Goal: Task Accomplishment & Management: Complete application form

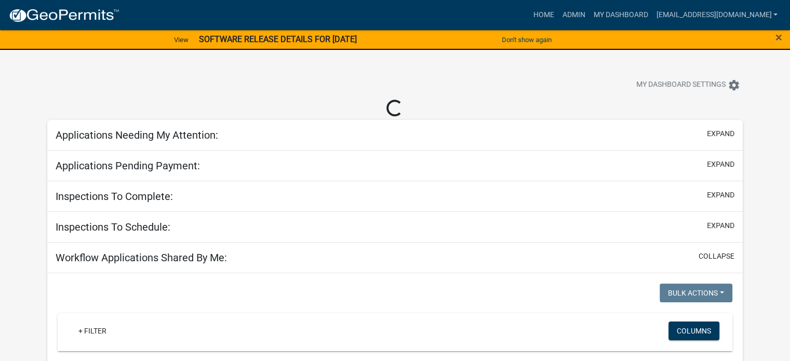
select select "3: 100"
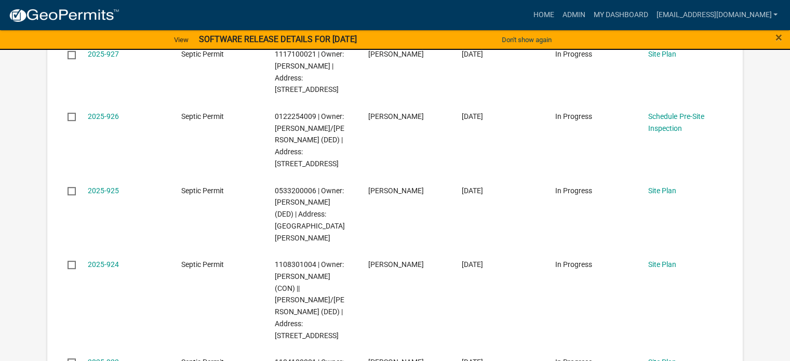
scroll to position [421, 0]
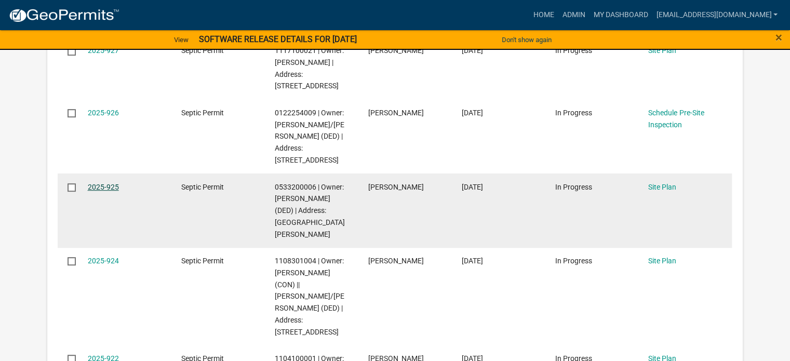
click at [107, 183] on link "2025-925" at bounding box center [103, 187] width 31 height 8
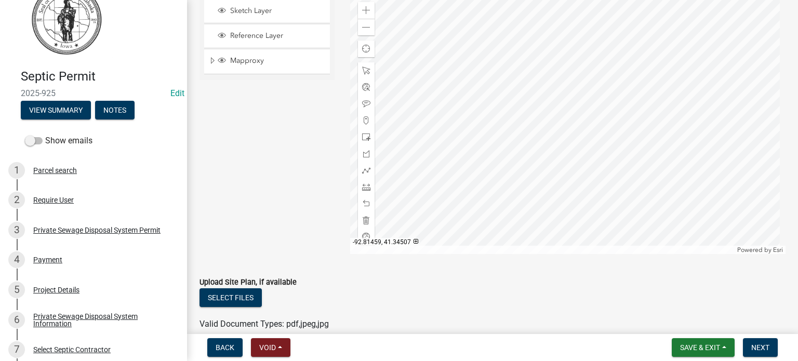
scroll to position [155, 0]
click at [362, 9] on span at bounding box center [366, 11] width 8 height 8
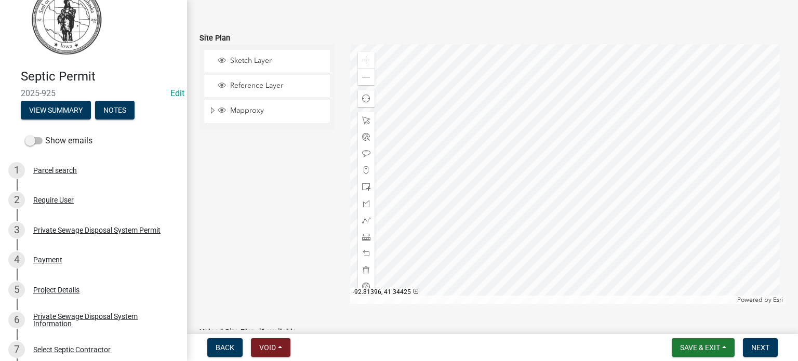
scroll to position [102, 0]
click at [358, 82] on div "Zoom out" at bounding box center [366, 80] width 17 height 17
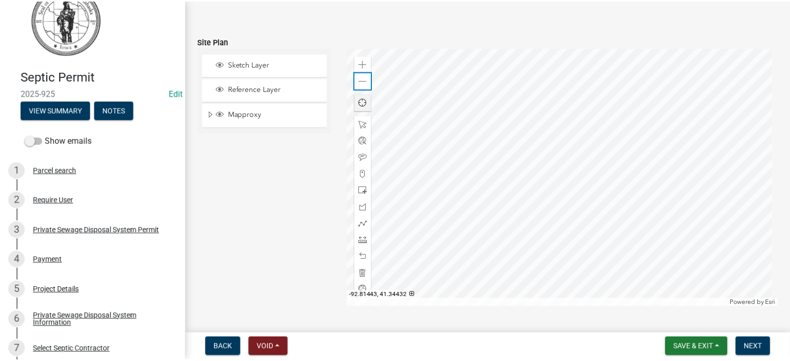
scroll to position [206, 0]
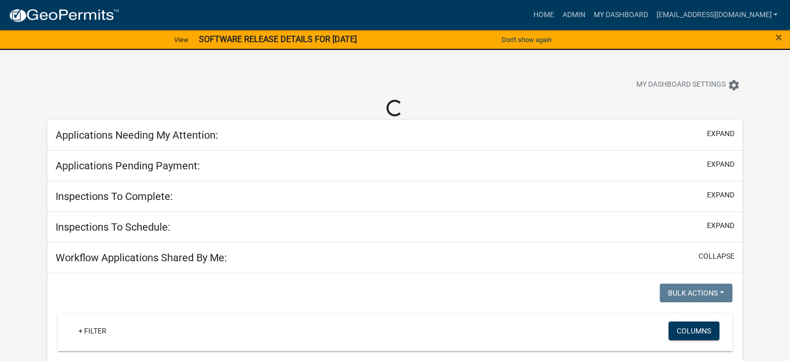
select select "3: 100"
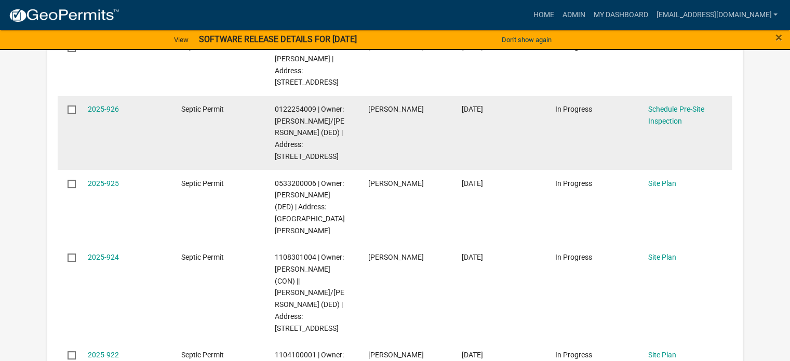
scroll to position [431, 0]
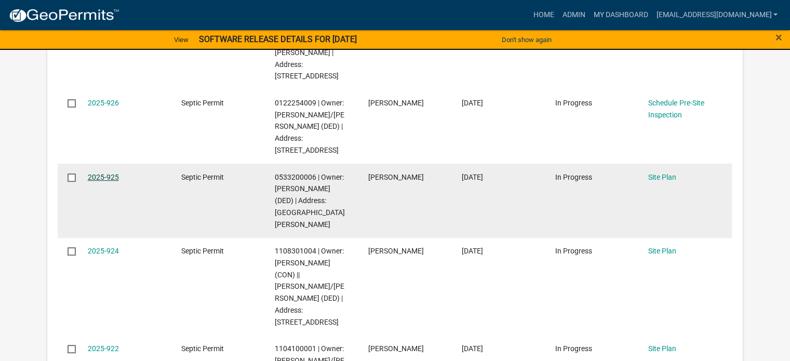
click at [102, 173] on link "2025-925" at bounding box center [103, 177] width 31 height 8
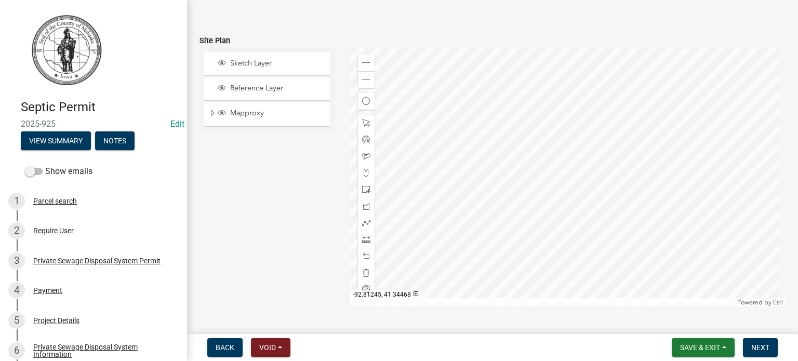
scroll to position [104, 0]
click at [364, 59] on span at bounding box center [366, 62] width 8 height 8
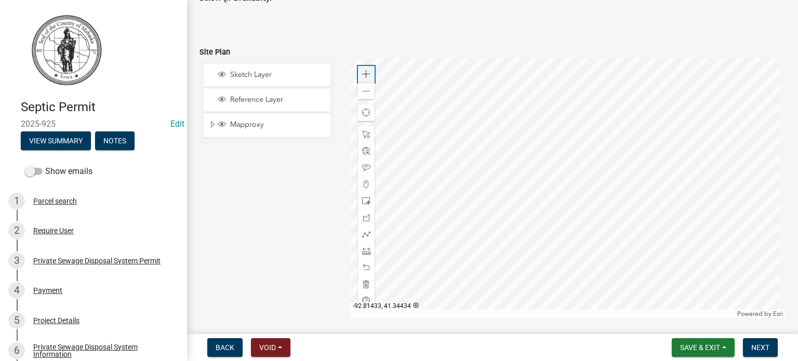
scroll to position [90, 0]
click at [579, 146] on div at bounding box center [568, 189] width 436 height 260
click at [364, 202] on span at bounding box center [366, 202] width 8 height 8
click at [549, 172] on div at bounding box center [568, 189] width 436 height 260
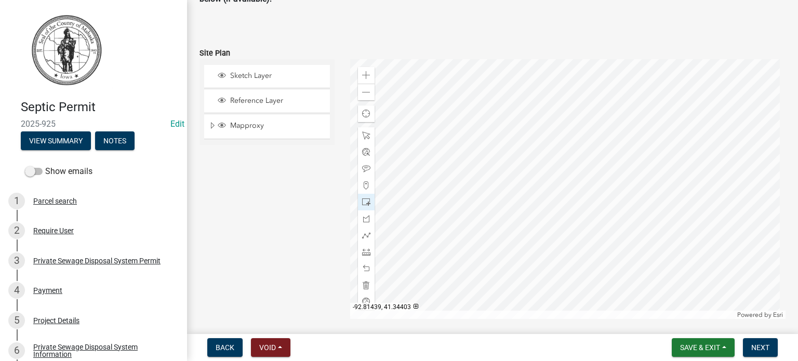
click at [549, 172] on div at bounding box center [568, 189] width 436 height 260
click at [368, 270] on div at bounding box center [366, 268] width 17 height 17
click at [362, 270] on span at bounding box center [366, 268] width 8 height 8
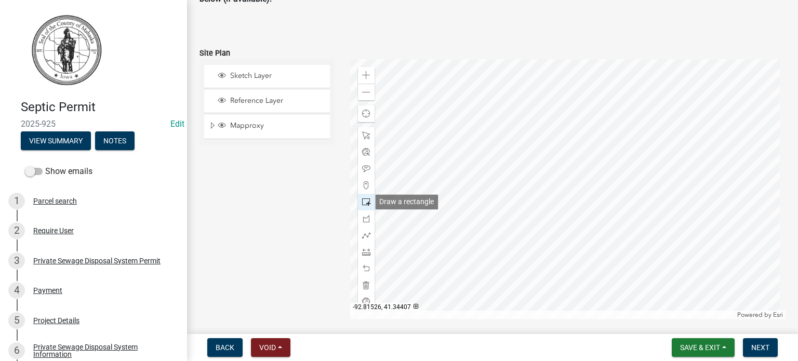
click at [364, 202] on span at bounding box center [366, 202] width 8 height 8
click at [529, 179] on div at bounding box center [568, 189] width 436 height 260
click at [455, 211] on div at bounding box center [568, 189] width 436 height 260
drag, startPoint x: 362, startPoint y: 234, endPoint x: 325, endPoint y: 228, distance: 37.3
click at [325, 228] on div "Sketch Layer Reference Layer Mapproxy Residential and Ag Sales Residential and …" at bounding box center [267, 189] width 151 height 260
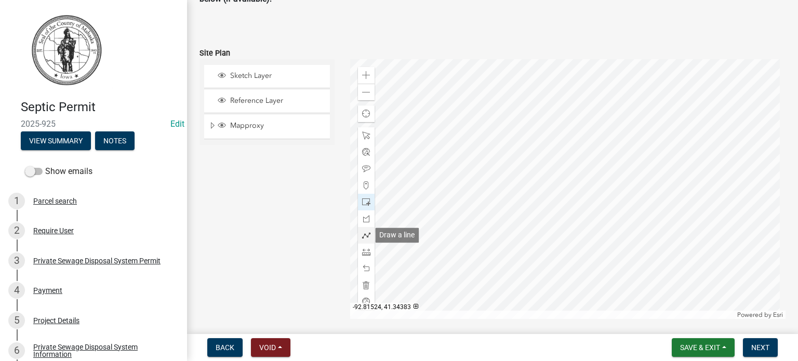
click at [362, 236] on span at bounding box center [366, 235] width 8 height 8
click at [529, 176] on div at bounding box center [568, 189] width 436 height 260
click at [468, 176] on div at bounding box center [568, 189] width 436 height 260
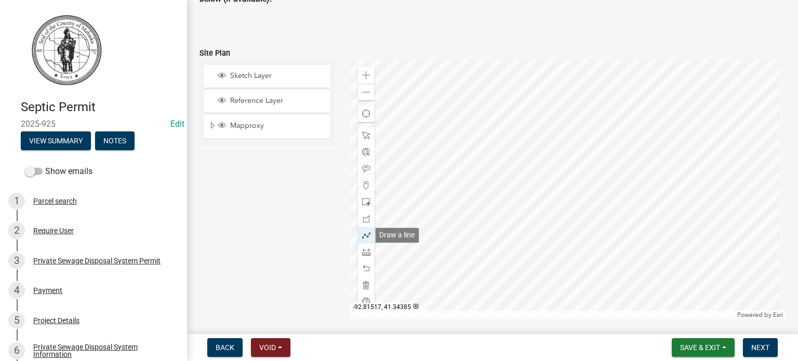
click at [366, 234] on span at bounding box center [366, 235] width 8 height 8
click at [529, 175] on div at bounding box center [568, 189] width 436 height 260
click at [465, 174] on div at bounding box center [568, 189] width 436 height 260
click at [467, 175] on div at bounding box center [568, 189] width 436 height 260
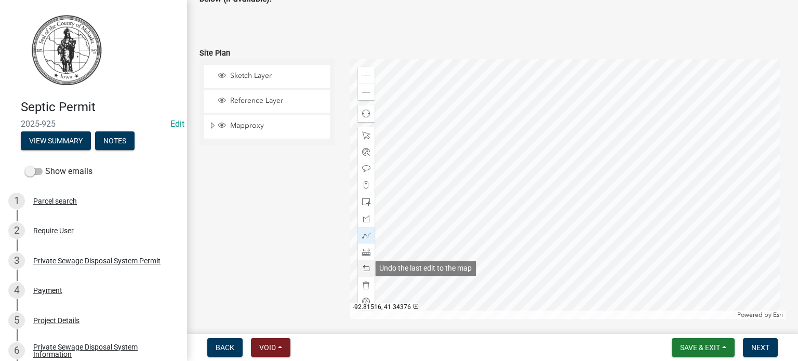
click at [365, 268] on span at bounding box center [366, 268] width 8 height 8
click at [529, 175] on div at bounding box center [568, 189] width 436 height 260
click at [465, 174] on div at bounding box center [568, 189] width 436 height 260
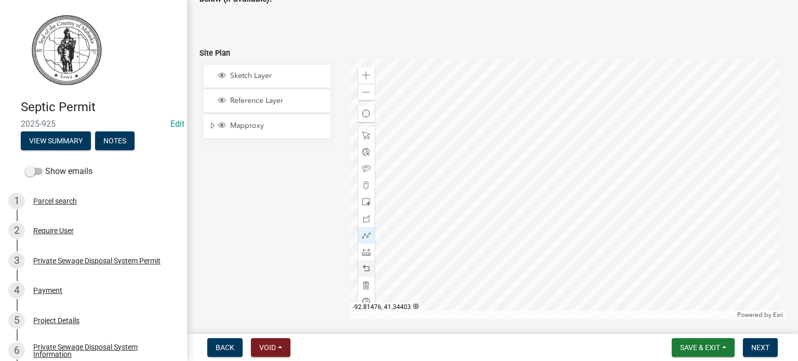
click at [465, 174] on div at bounding box center [568, 189] width 436 height 260
click at [455, 175] on div at bounding box center [568, 189] width 436 height 260
click at [403, 174] on div at bounding box center [568, 189] width 436 height 260
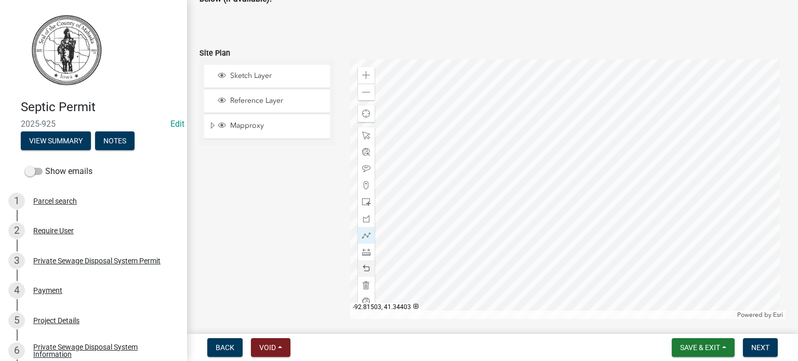
click at [403, 174] on div at bounding box center [568, 189] width 436 height 260
click at [756, 347] on span "Next" at bounding box center [760, 347] width 18 height 8
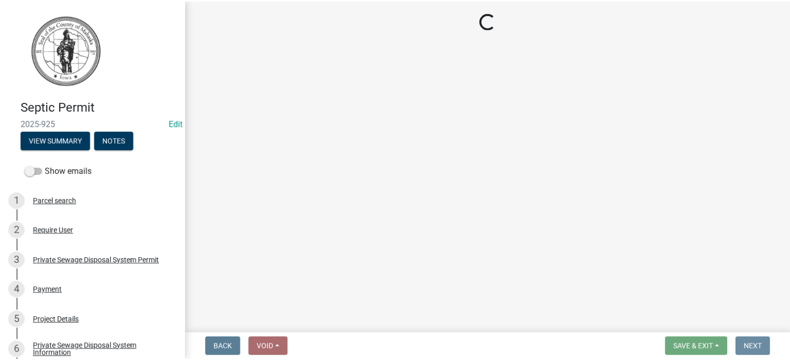
scroll to position [0, 0]
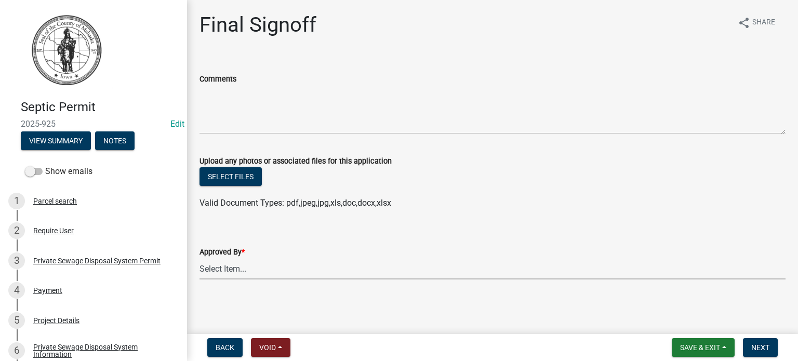
click at [253, 265] on select "Select Item... Eric Dursky" at bounding box center [492, 268] width 586 height 21
click at [199, 258] on select "Select Item... Eric Dursky" at bounding box center [492, 268] width 586 height 21
select select "c324bba7-ccb5-4e2e-998b-0b0f6e8b7551"
click at [759, 349] on span "Next" at bounding box center [760, 347] width 18 height 8
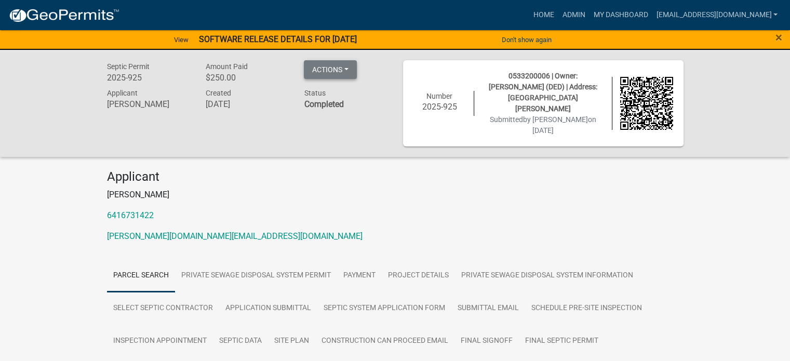
click at [345, 67] on button "Actions" at bounding box center [330, 69] width 53 height 19
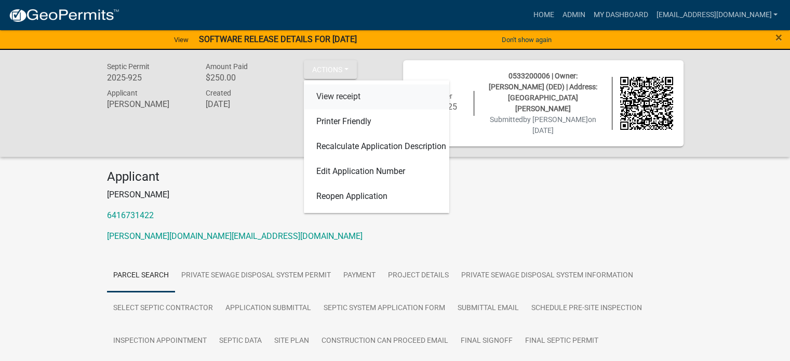
click at [343, 95] on link "View receipt" at bounding box center [376, 96] width 145 height 25
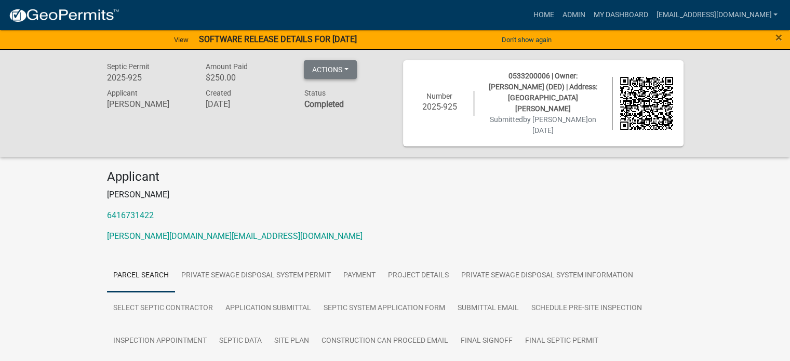
click at [351, 70] on button "Actions" at bounding box center [330, 69] width 53 height 19
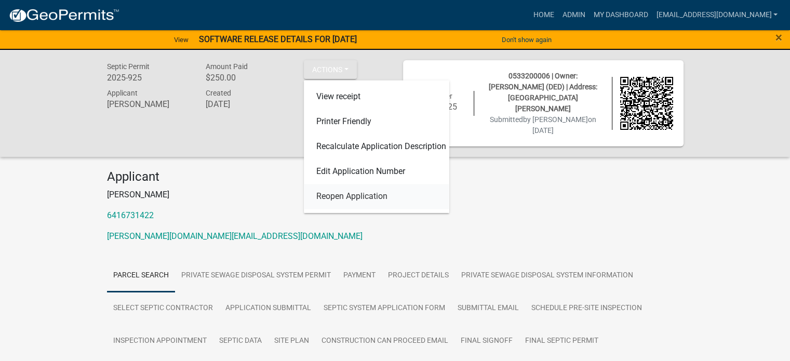
click at [345, 200] on link "Reopen Application" at bounding box center [376, 196] width 145 height 25
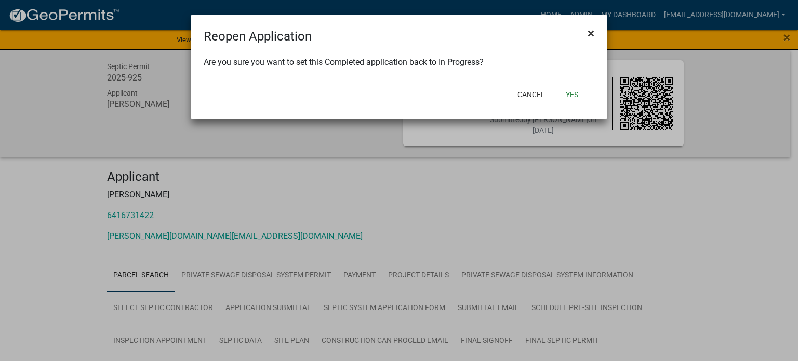
click at [587, 33] on button "×" at bounding box center [590, 33] width 23 height 29
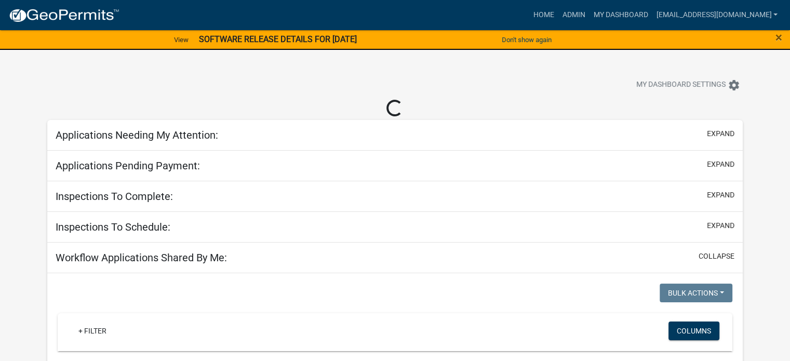
select select "3: 100"
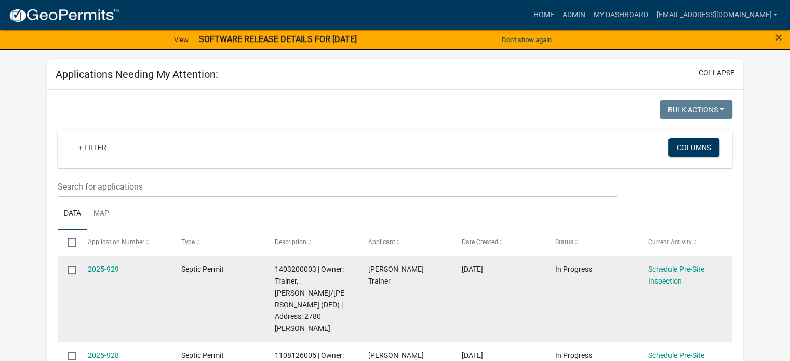
scroll to position [37, 0]
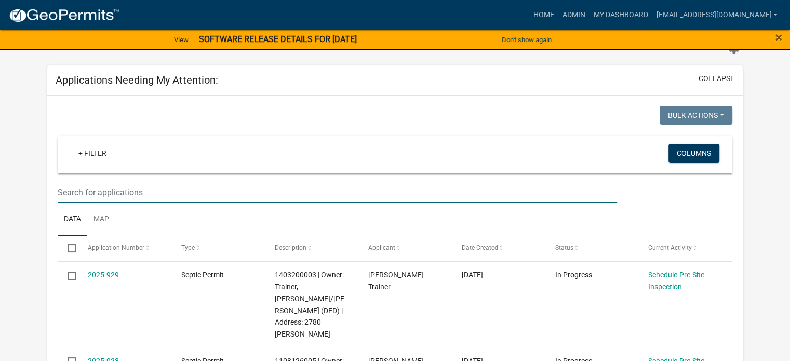
click at [85, 195] on input "text" at bounding box center [337, 192] width 559 height 21
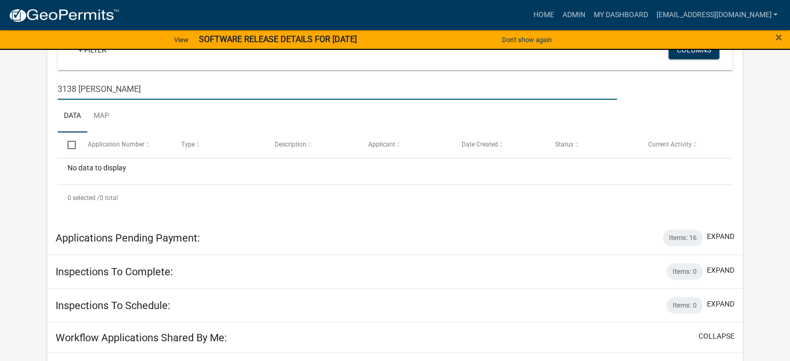
scroll to position [151, 0]
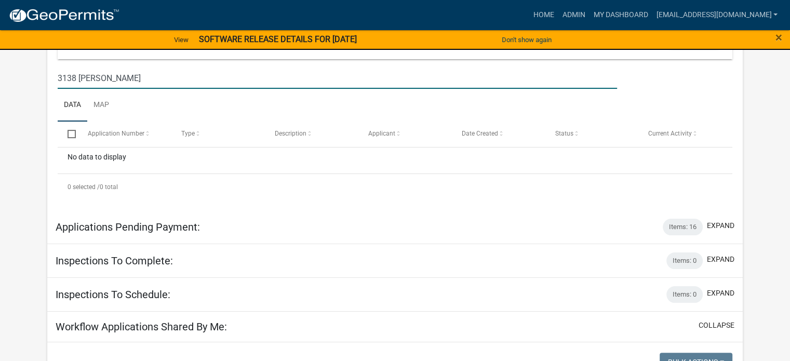
type input "3138 dean"
